Goal: Task Accomplishment & Management: Manage account settings

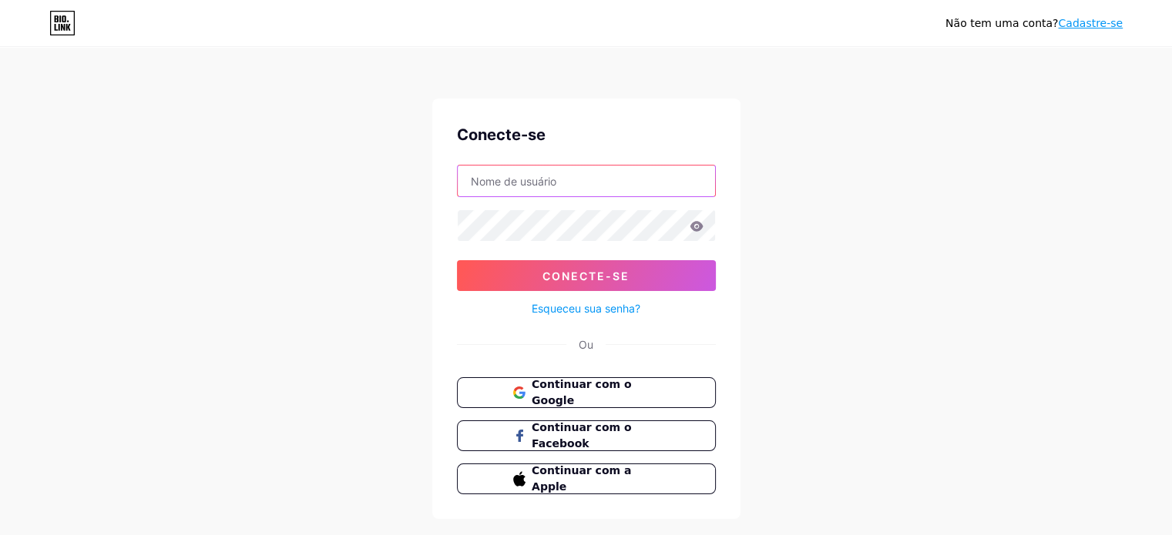
click at [534, 183] on input "text" at bounding box center [586, 181] width 257 height 31
click at [534, 175] on input "text" at bounding box center [586, 181] width 257 height 31
paste input "[EMAIL_ADDRESS][DOMAIN_NAME]"
type input "[EMAIL_ADDRESS][DOMAIN_NAME]"
click at [560, 310] on font "Esqueceu sua senha?" at bounding box center [586, 308] width 109 height 13
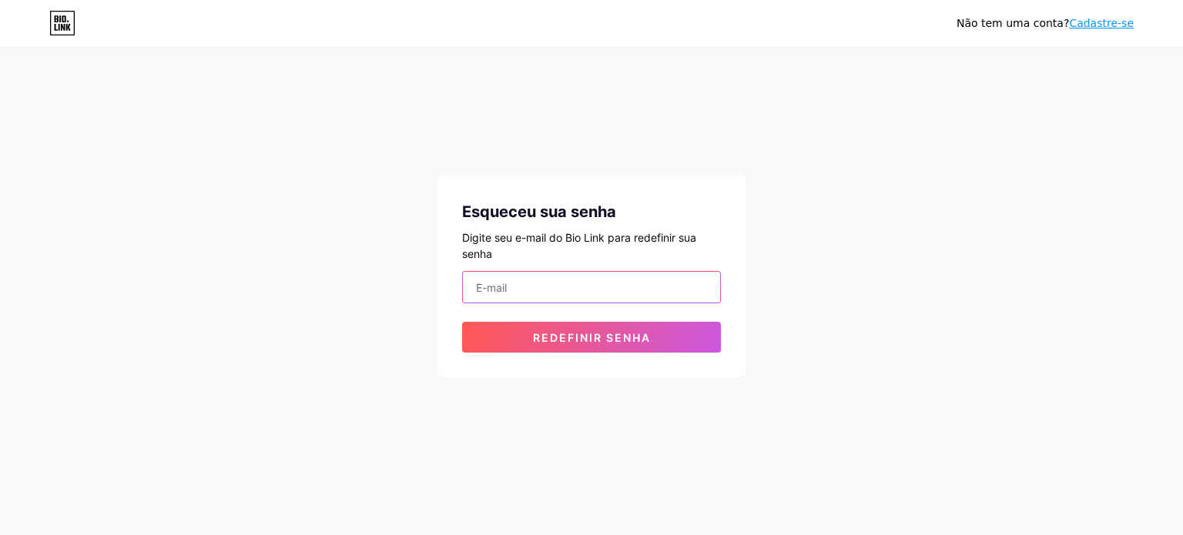
click at [493, 289] on input "email" at bounding box center [591, 287] width 257 height 31
paste input "[EMAIL_ADDRESS][DOMAIN_NAME]"
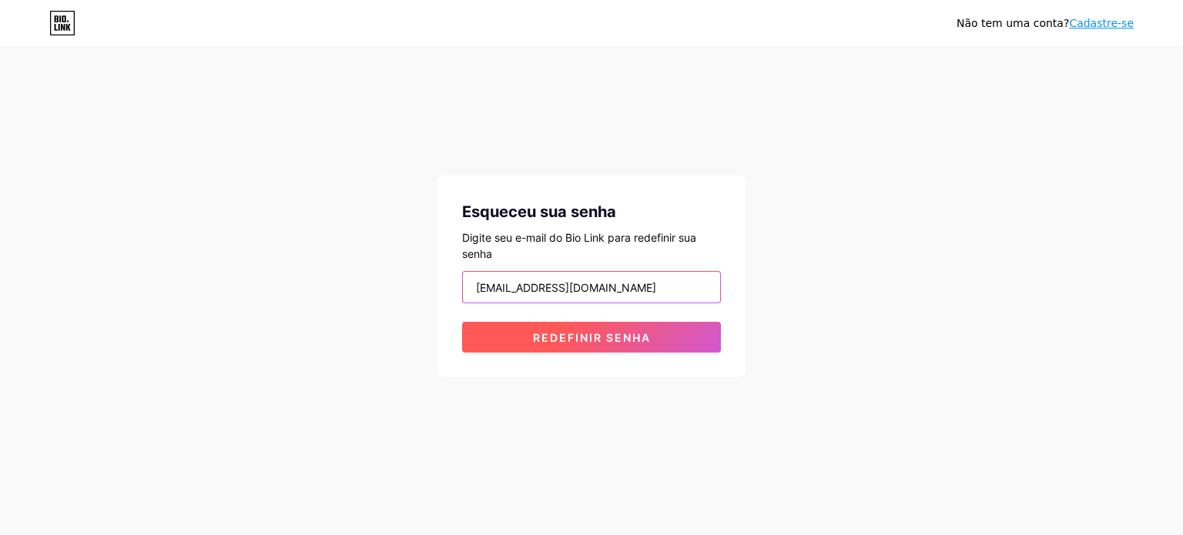
type input "[EMAIL_ADDRESS][DOMAIN_NAME]"
click at [561, 333] on font "Redefinir senha" at bounding box center [592, 337] width 118 height 13
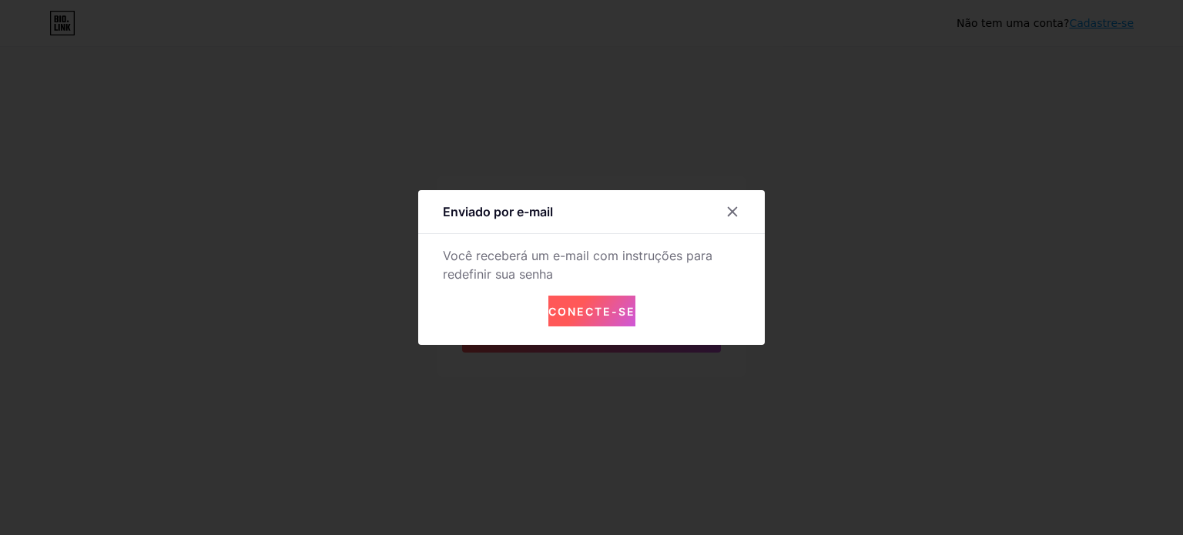
click at [584, 305] on font "Conecte-se" at bounding box center [591, 311] width 87 height 13
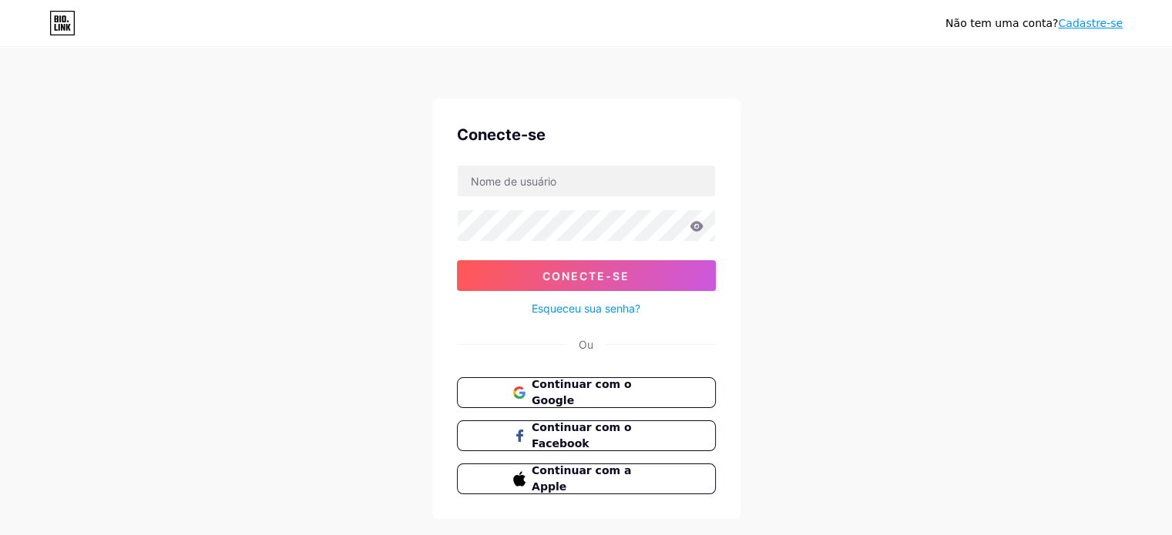
click at [575, 307] on font "Esqueceu sua senha?" at bounding box center [586, 308] width 109 height 13
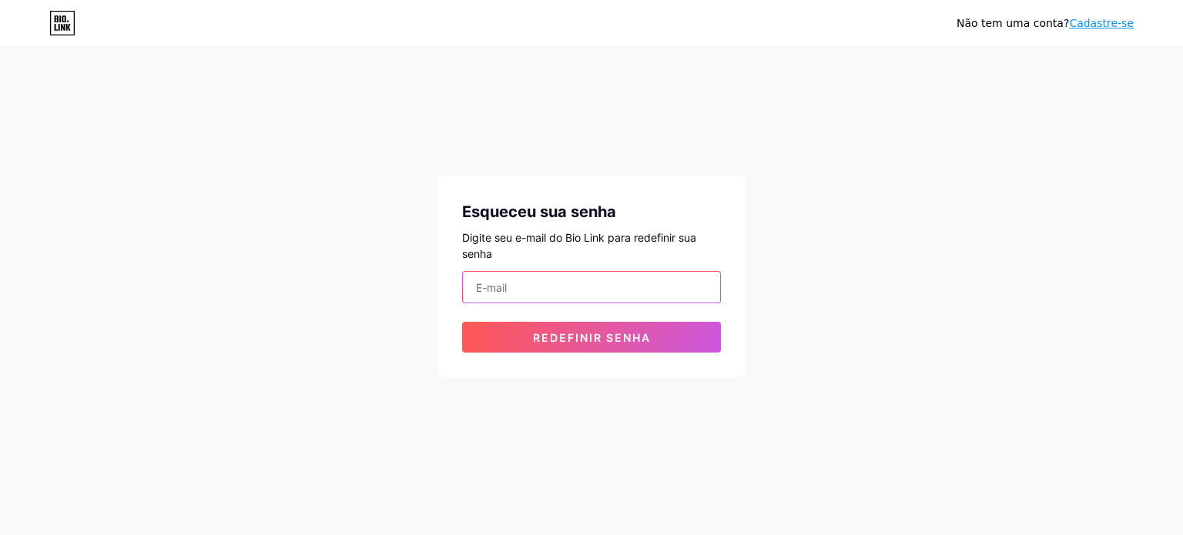
click at [515, 298] on input "email" at bounding box center [591, 287] width 257 height 31
paste input "[EMAIL_ADDRESS][DOMAIN_NAME]"
click at [475, 289] on input "[EMAIL_ADDRESS][DOMAIN_NAME]" at bounding box center [591, 287] width 257 height 31
click at [681, 290] on input "[EMAIL_ADDRESS][DOMAIN_NAME]" at bounding box center [591, 287] width 257 height 31
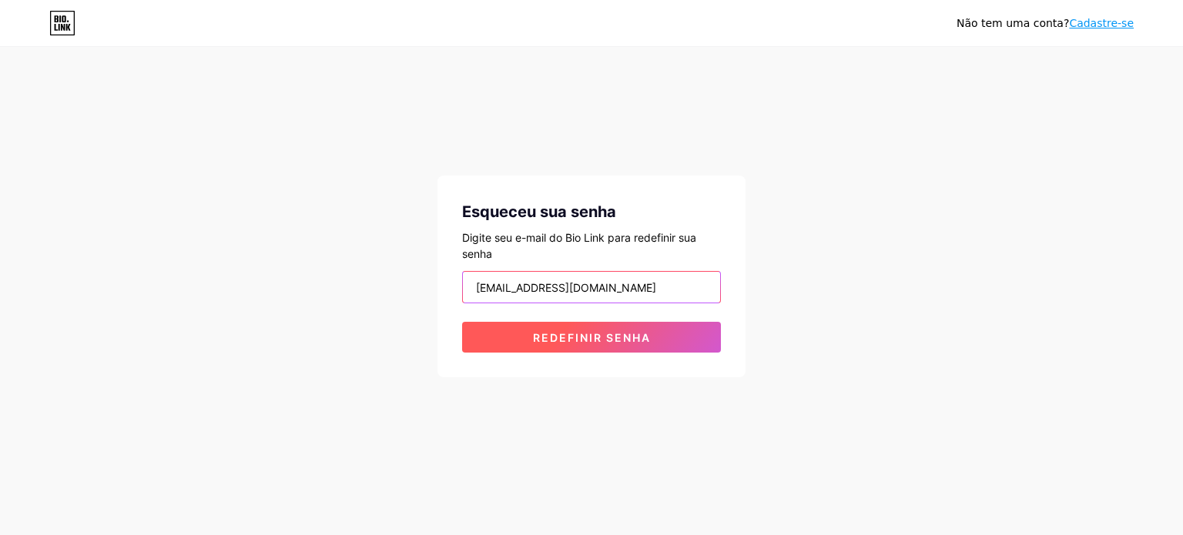
type input "[EMAIL_ADDRESS][DOMAIN_NAME]"
click at [608, 333] on font "Redefinir senha" at bounding box center [592, 337] width 118 height 13
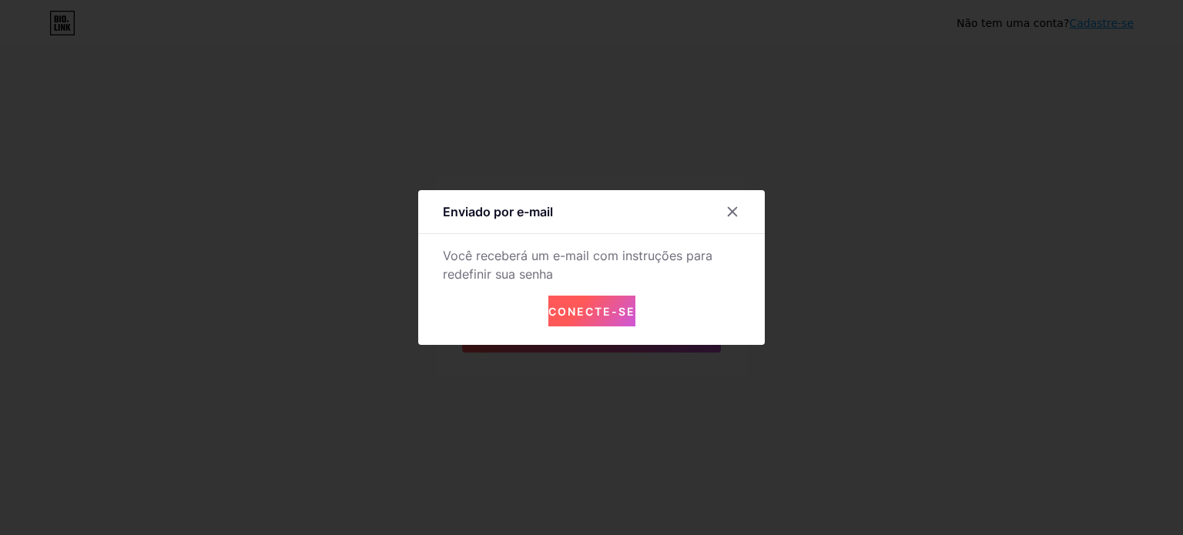
click at [583, 314] on font "Conecte-se" at bounding box center [591, 311] width 87 height 13
